Goal: Task Accomplishment & Management: Use online tool/utility

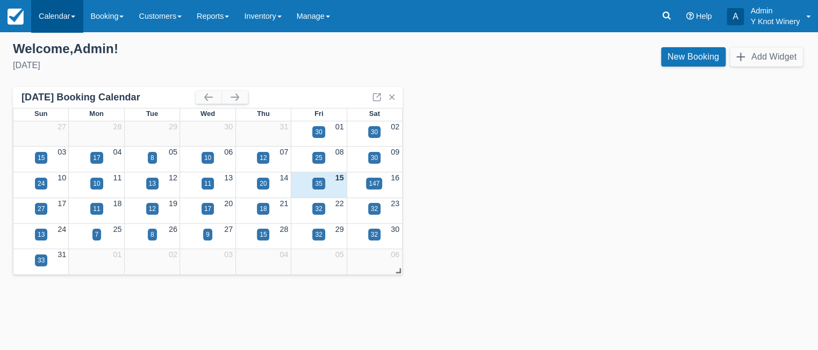
click at [70, 16] on link "Calendar" at bounding box center [57, 16] width 52 height 32
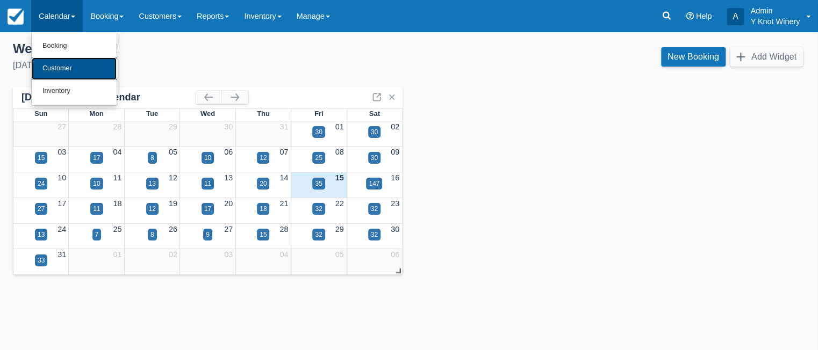
click at [79, 71] on link "Customer" at bounding box center [74, 69] width 85 height 23
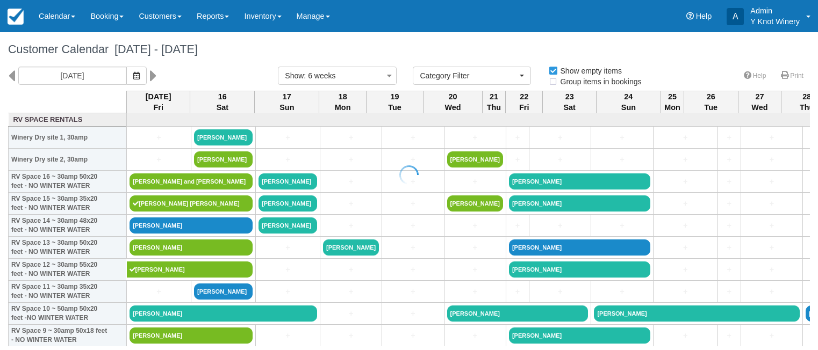
select select
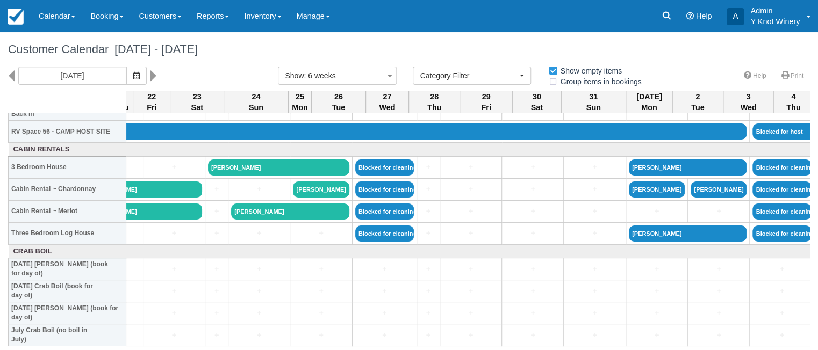
scroll to position [1262, 380]
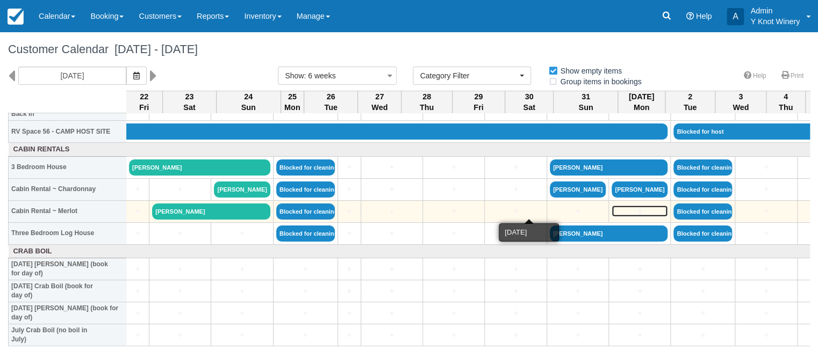
click at [612, 211] on link "+" at bounding box center [640, 211] width 56 height 11
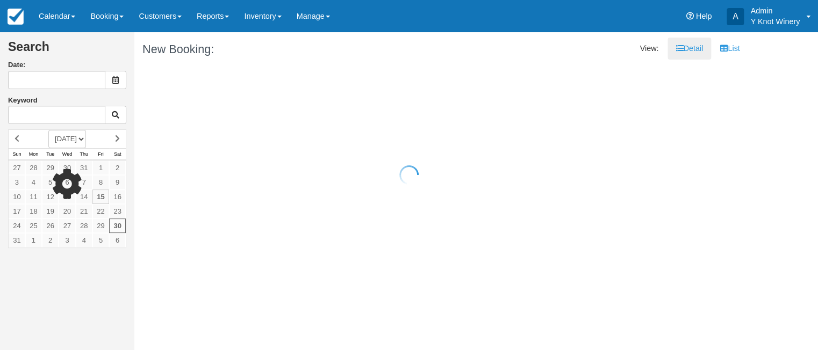
type input "08/30/25"
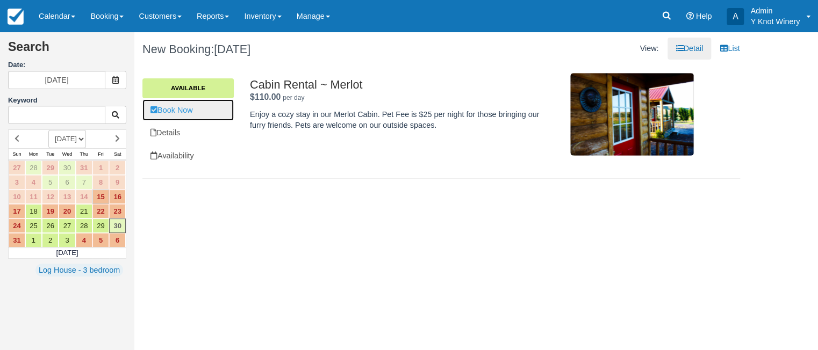
click at [192, 112] on link "Book Now" at bounding box center [187, 110] width 91 height 22
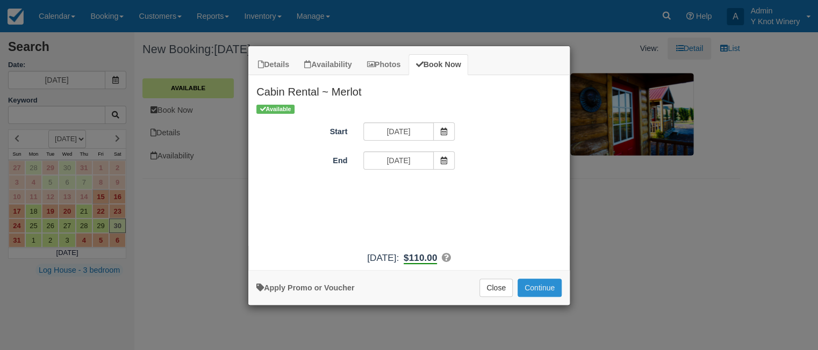
click at [543, 288] on button "Continue" at bounding box center [540, 288] width 44 height 18
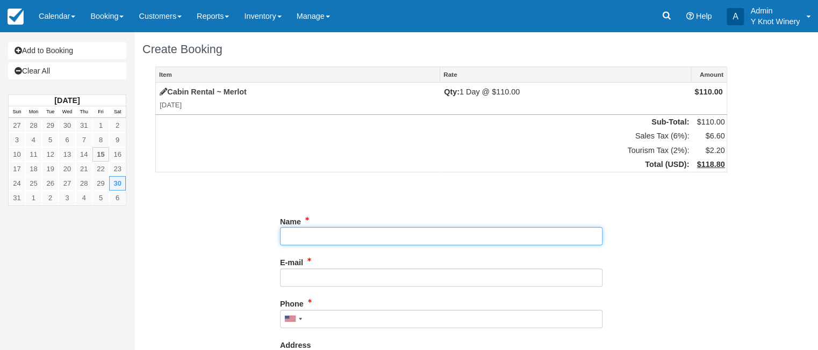
click at [347, 233] on input "Name" at bounding box center [441, 236] width 323 height 18
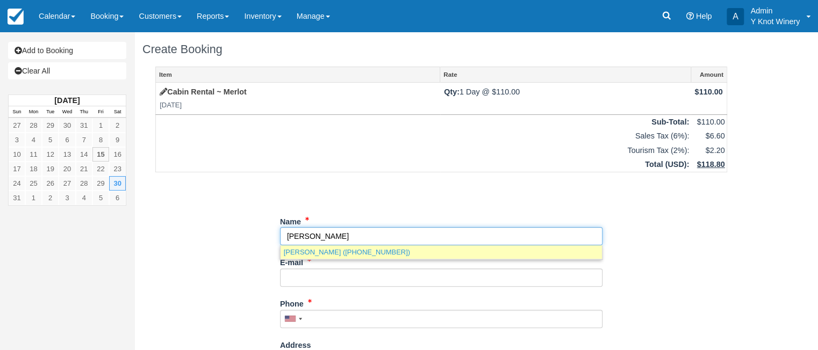
click at [379, 255] on link "Lindsy Morin (+12085629221)" at bounding box center [441, 252] width 321 height 13
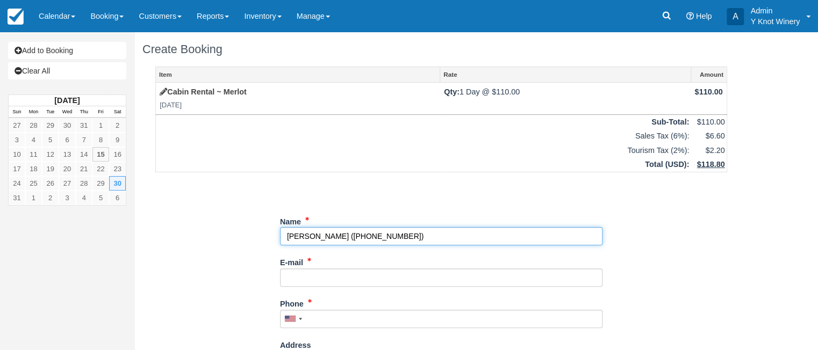
type input "Lindsy Morin"
type input "+12085629221"
select select
select select "US"
select select "UT"
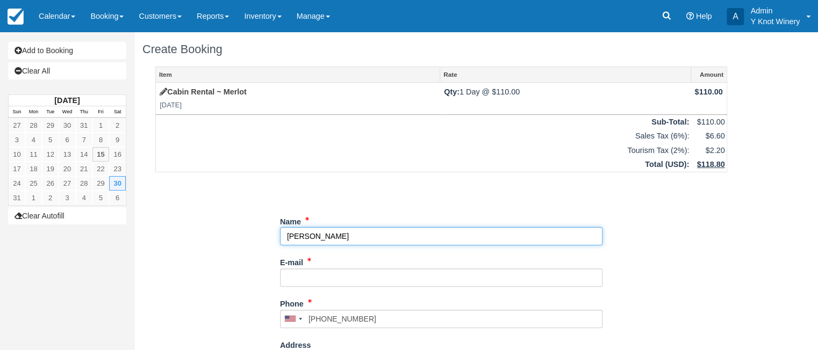
type input "Lindsy Morin"
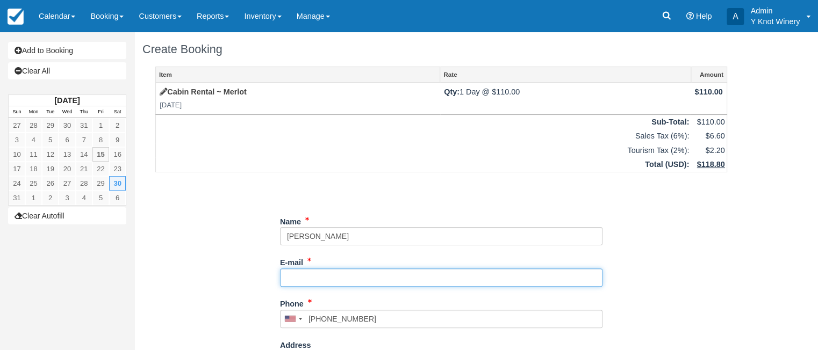
click at [311, 280] on input "E-mail" at bounding box center [441, 278] width 323 height 18
type input "yknotoffice@gmail.com"
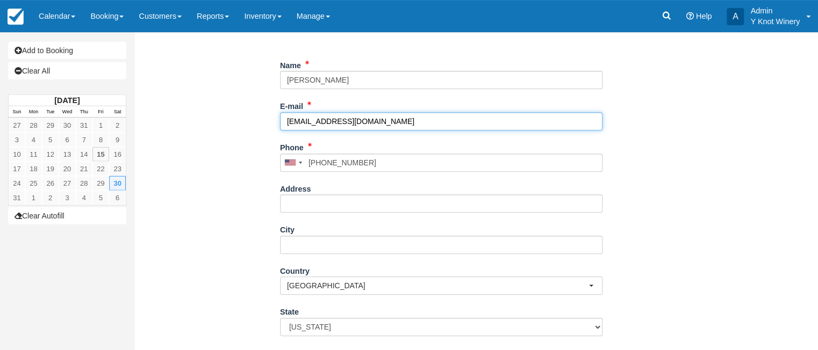
scroll to position [271, 0]
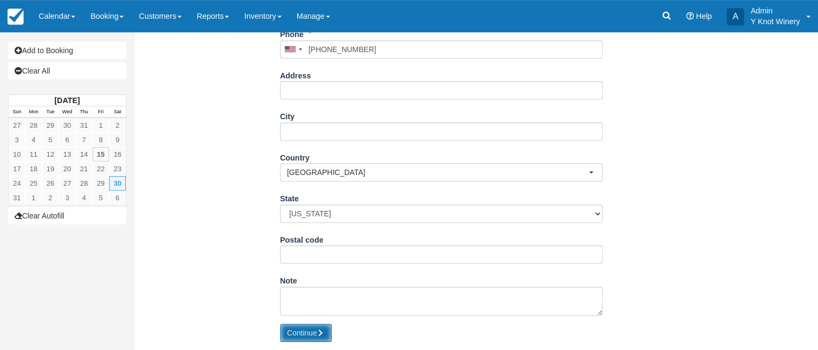
click at [304, 333] on button "Continue" at bounding box center [306, 333] width 52 height 18
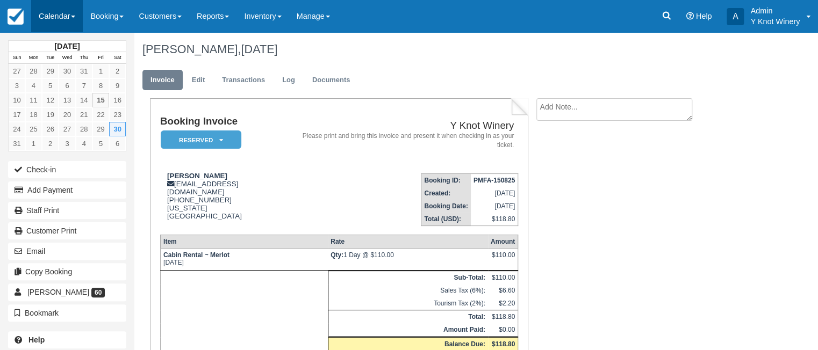
click at [75, 16] on span at bounding box center [73, 17] width 4 height 2
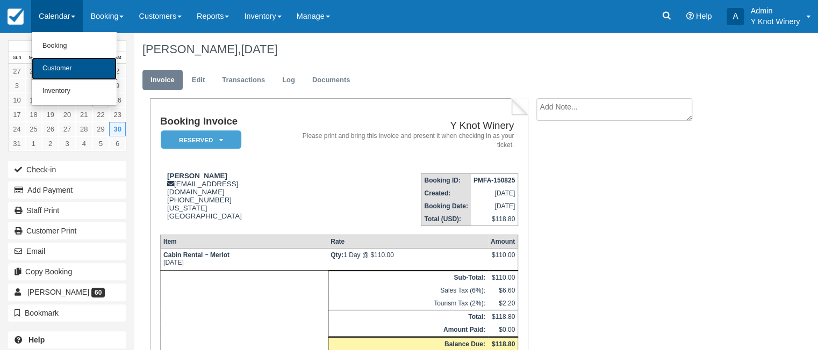
click at [83, 69] on link "Customer" at bounding box center [74, 69] width 85 height 23
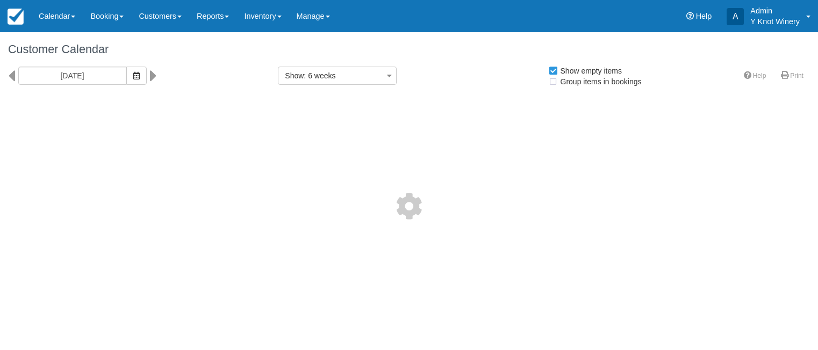
select select
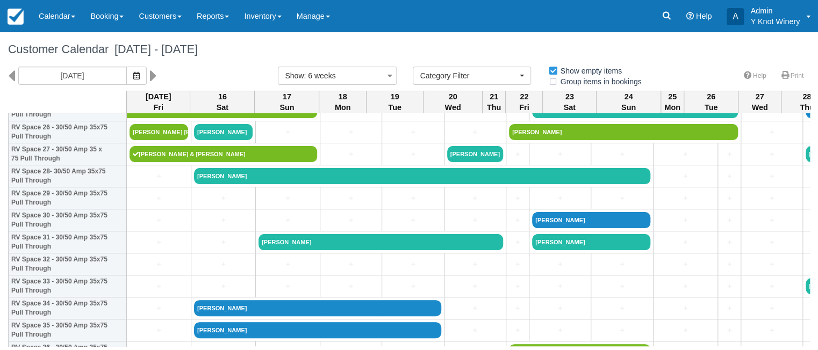
scroll to position [510, 0]
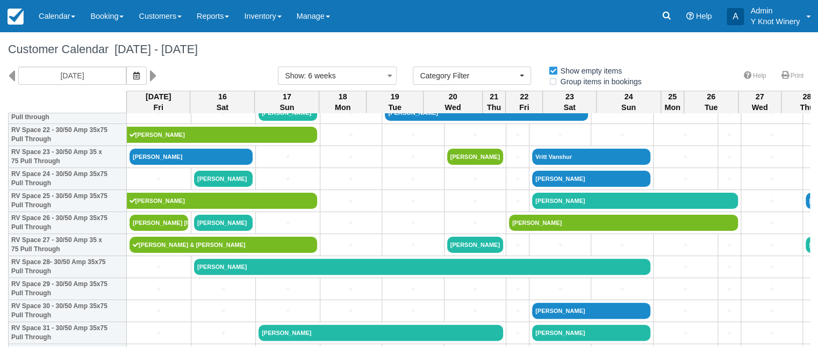
drag, startPoint x: 810, startPoint y: 169, endPoint x: 811, endPoint y: 182, distance: 12.9
click at [811, 182] on div "Customer Calendar August 15 - September 26 2025 08/15/25 Show : 6 weeks 1 week …" at bounding box center [409, 189] width 818 height 314
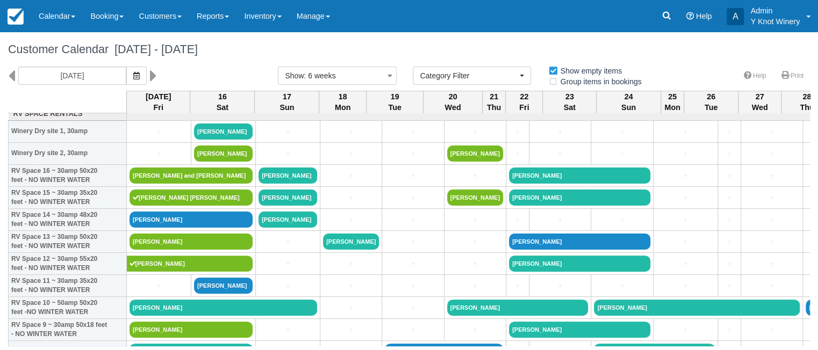
scroll to position [0, 0]
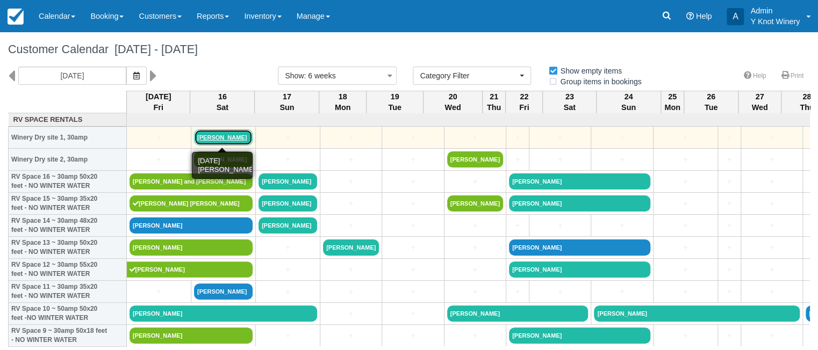
click at [218, 140] on link "[PERSON_NAME]" at bounding box center [223, 138] width 59 height 16
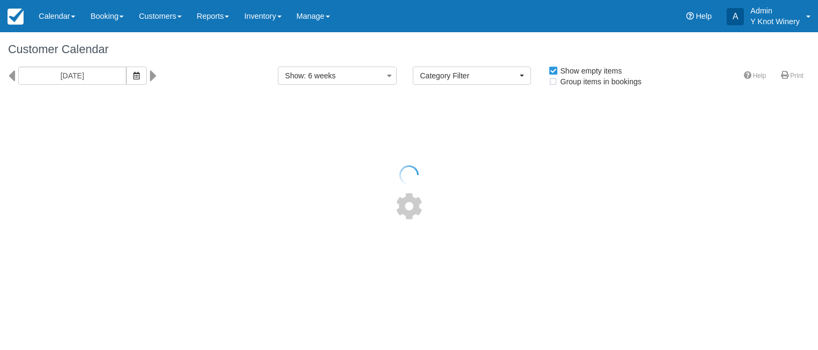
select select
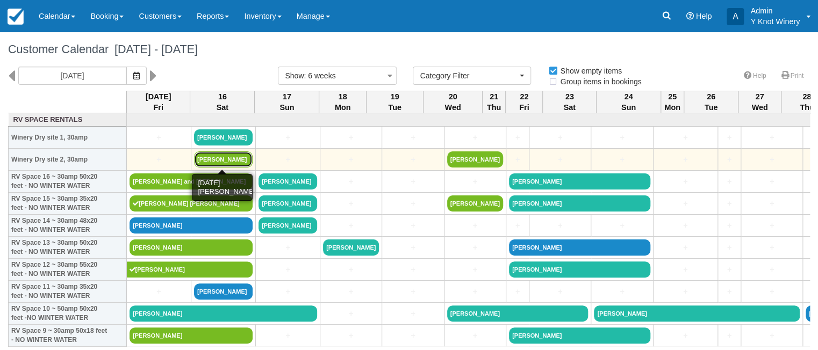
click at [223, 158] on link "Tina Aubuchon" at bounding box center [223, 160] width 59 height 16
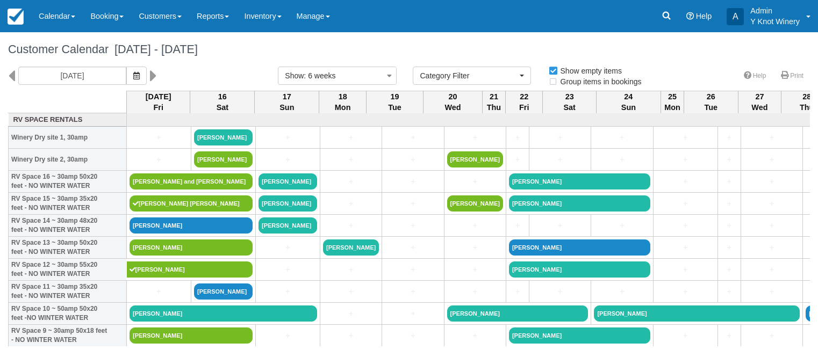
select select
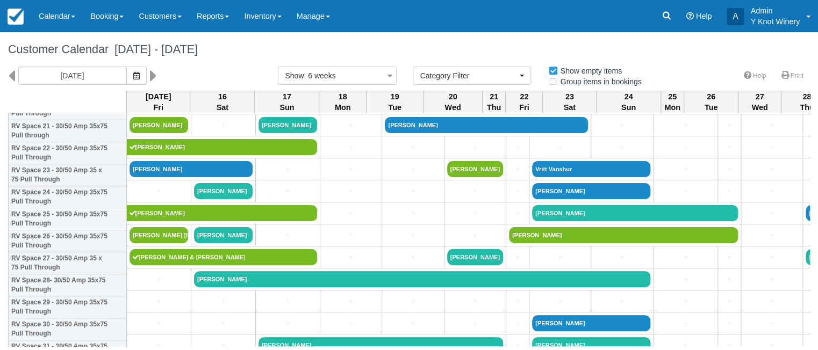
scroll to position [516, 0]
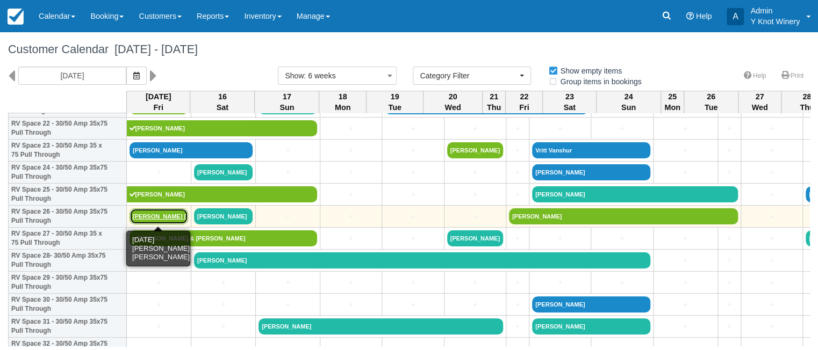
click at [142, 217] on link "[PERSON_NAME] [PERSON_NAME]" at bounding box center [159, 217] width 59 height 16
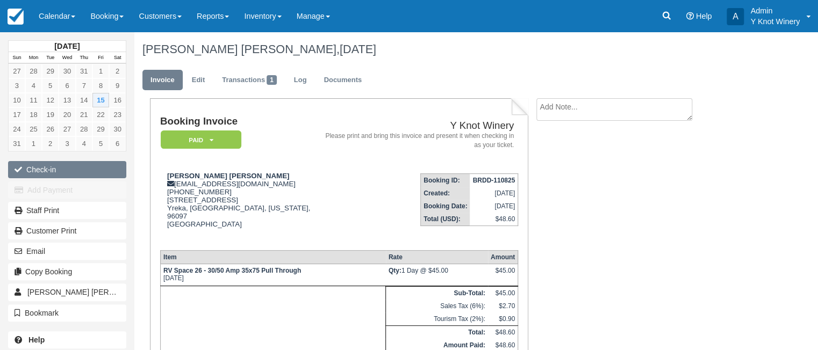
click at [63, 170] on button "Check-in" at bounding box center [67, 169] width 118 height 17
